Goal: Register for event/course

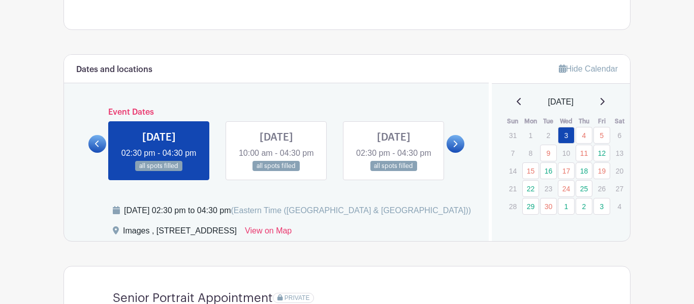
scroll to position [494, 0]
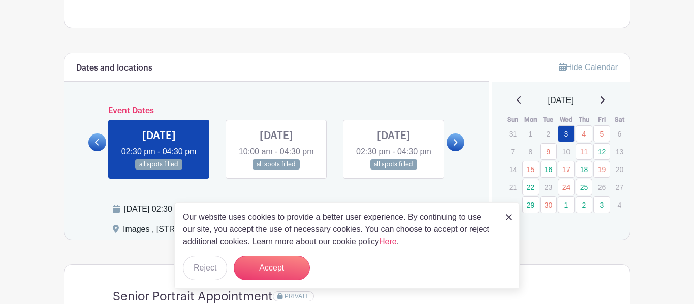
click at [450, 146] on link at bounding box center [455, 143] width 18 height 18
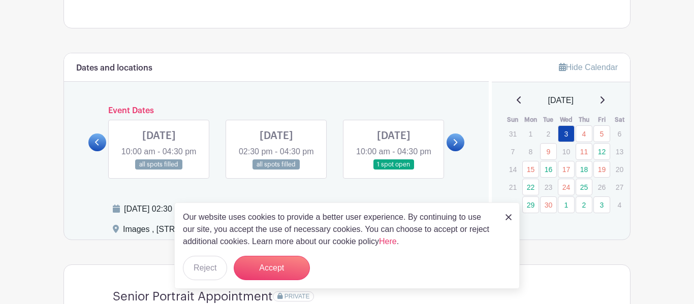
click at [393, 170] on link at bounding box center [393, 170] width 0 height 0
click at [268, 275] on button "Accept" at bounding box center [272, 268] width 76 height 24
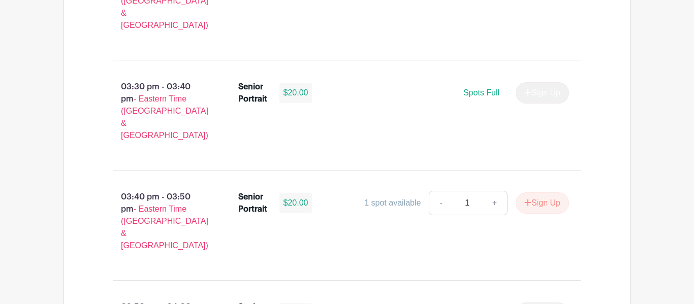
scroll to position [1394, 0]
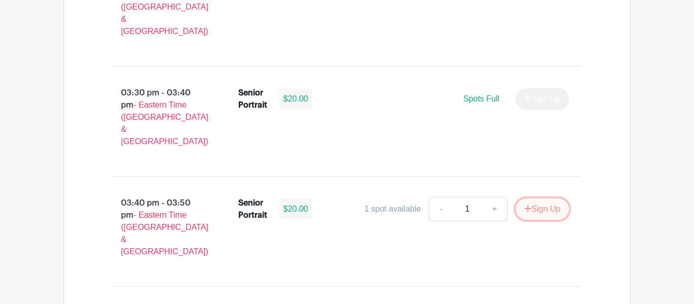
click at [530, 199] on button "Sign Up" at bounding box center [541, 209] width 53 height 21
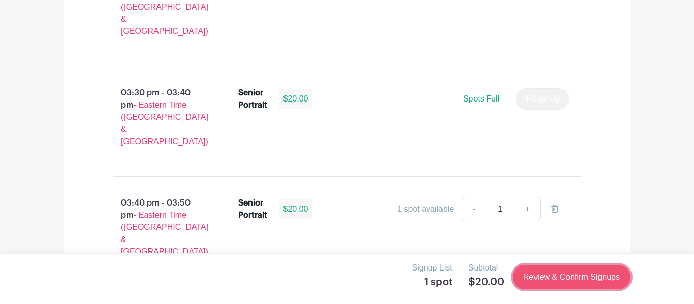
click at [521, 273] on link "Review & Confirm Signups" at bounding box center [571, 277] width 118 height 24
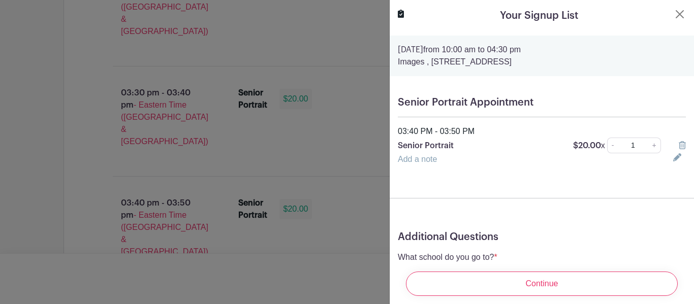
click at [521, 273] on input "Continue" at bounding box center [542, 284] width 272 height 24
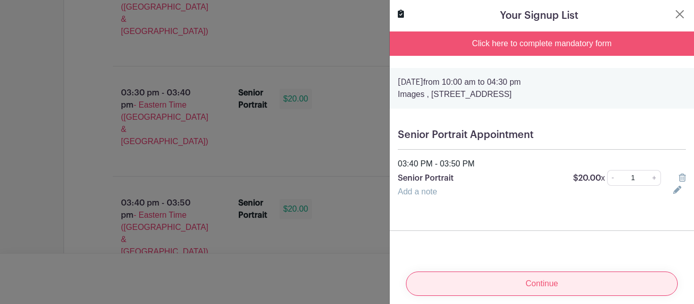
click at [519, 281] on input "Continue" at bounding box center [542, 284] width 272 height 24
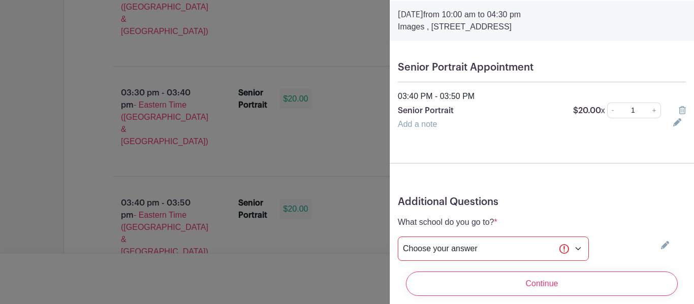
scroll to position [111, 0]
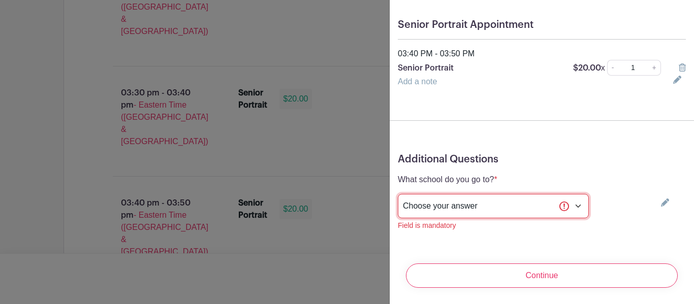
click at [519, 203] on select "Choose your answer [GEOGRAPHIC_DATA] High [PERSON_NAME] High [PERSON_NAME] High…" at bounding box center [493, 206] width 191 height 24
select select "3950"
click at [398, 194] on select "Choose your answer [GEOGRAPHIC_DATA] High [PERSON_NAME] High [PERSON_NAME] High…" at bounding box center [493, 206] width 191 height 24
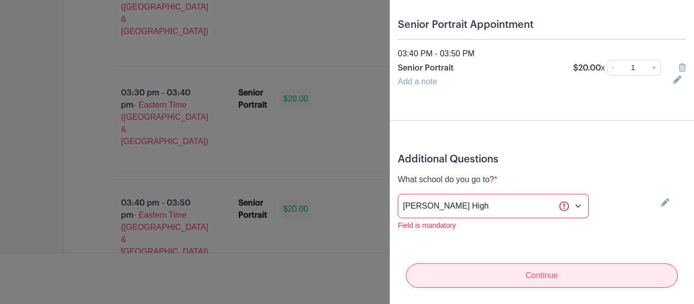
click at [489, 275] on input "Continue" at bounding box center [542, 275] width 272 height 24
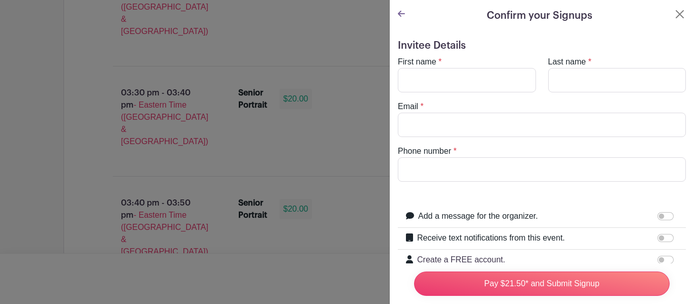
scroll to position [130, 0]
